Goal: Navigation & Orientation: Find specific page/section

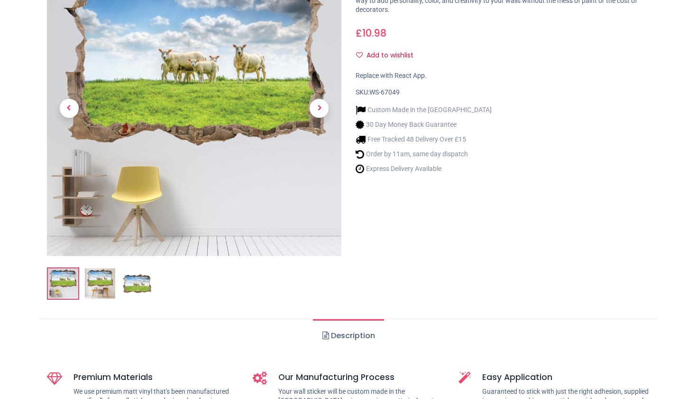
scroll to position [151, 0]
click at [102, 288] on img at bounding box center [100, 283] width 30 height 30
click at [133, 278] on img at bounding box center [137, 283] width 30 height 30
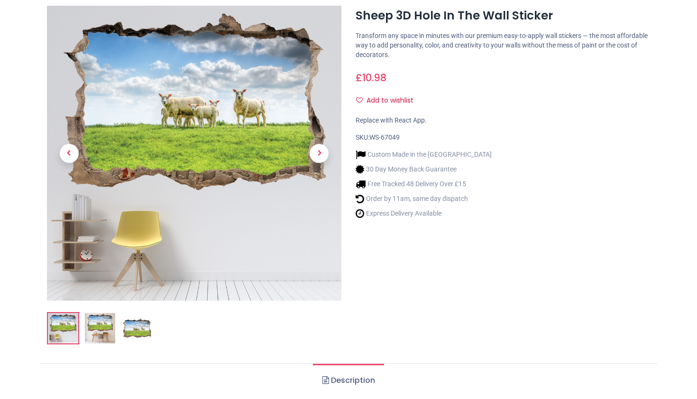
scroll to position [97, 0]
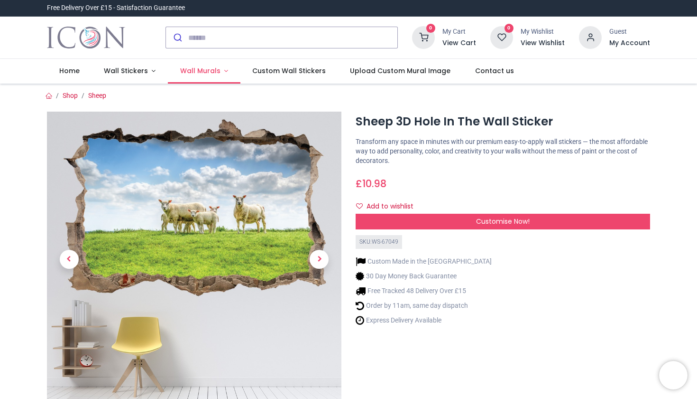
click at [221, 70] on link "Wall Murals" at bounding box center [204, 71] width 73 height 25
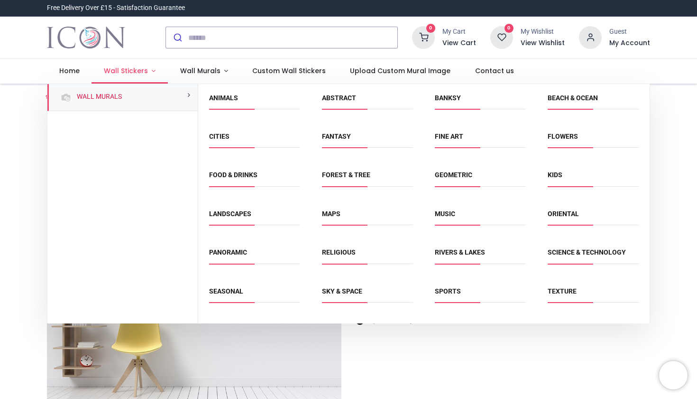
click at [147, 72] on link "Wall Stickers" at bounding box center [130, 71] width 76 height 25
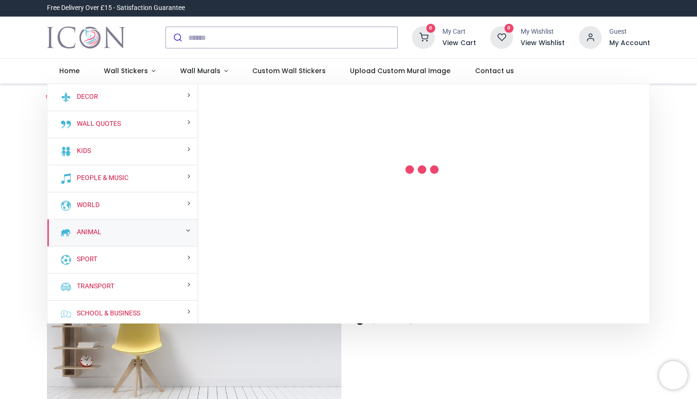
click at [186, 231] on small at bounding box center [188, 230] width 4 height 7
click at [145, 229] on div "Animal" at bounding box center [122, 232] width 150 height 27
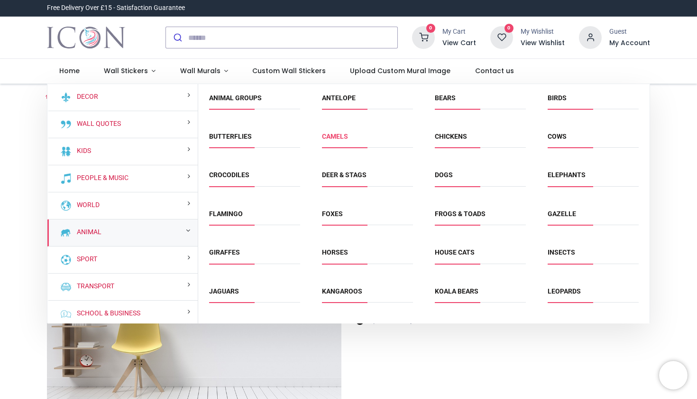
click at [340, 137] on link "Camels" at bounding box center [335, 136] width 26 height 8
